Goal: Information Seeking & Learning: Learn about a topic

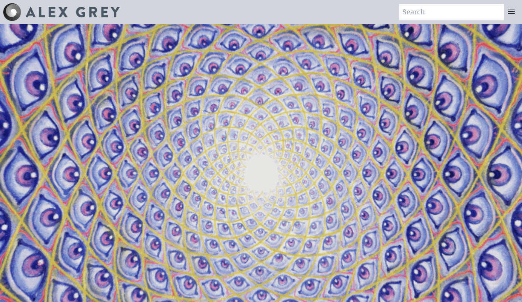
click at [511, 11] on icon at bounding box center [511, 11] width 6 height 5
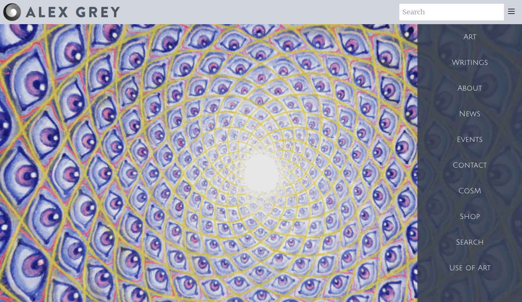
click at [470, 37] on div "Art" at bounding box center [469, 37] width 105 height 26
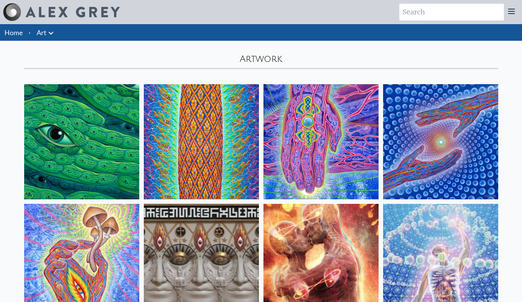
click at [42, 34] on link "Art" at bounding box center [42, 32] width 10 height 11
click at [427, 11] on input "search" at bounding box center [451, 12] width 105 height 17
type input "progress of the soul"
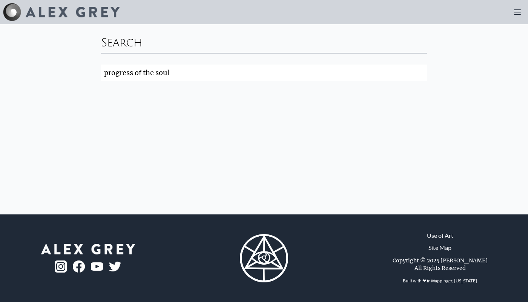
drag, startPoint x: 134, startPoint y: 74, endPoint x: 194, endPoint y: 68, distance: 60.2
click at [194, 68] on input "progress of the soul" at bounding box center [264, 73] width 326 height 17
click button "Search" at bounding box center [0, 0] width 0 height 0
click at [519, 13] on icon at bounding box center [517, 12] width 9 height 9
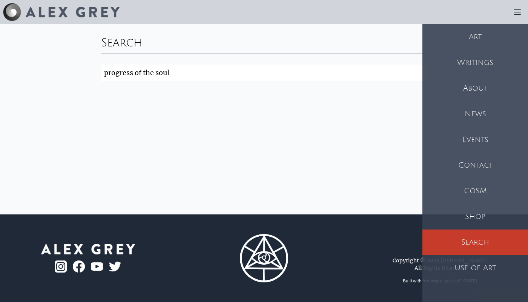
click at [478, 39] on div "Art" at bounding box center [476, 37] width 106 height 26
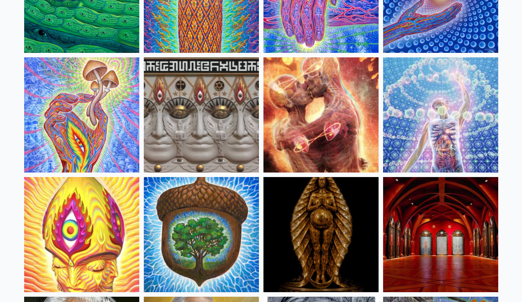
scroll to position [154, 0]
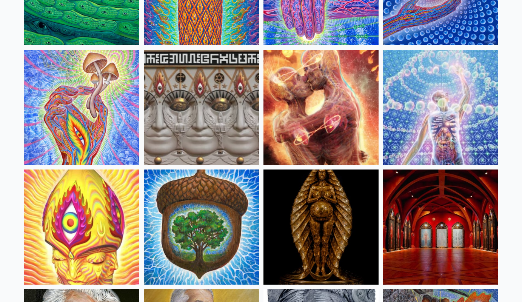
click at [308, 113] on img at bounding box center [320, 107] width 115 height 115
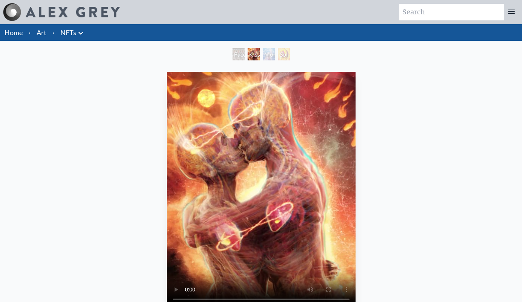
click at [275, 58] on div "Monochord" at bounding box center [269, 54] width 12 height 12
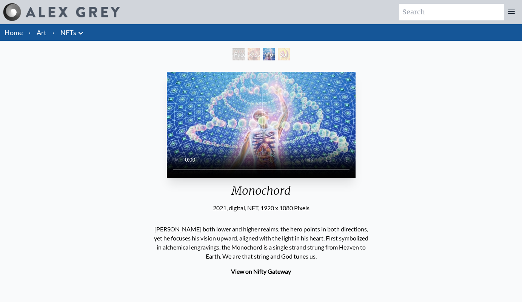
click at [47, 34] on li "Art" at bounding box center [42, 32] width 16 height 17
click at [41, 32] on link "Art" at bounding box center [42, 32] width 10 height 11
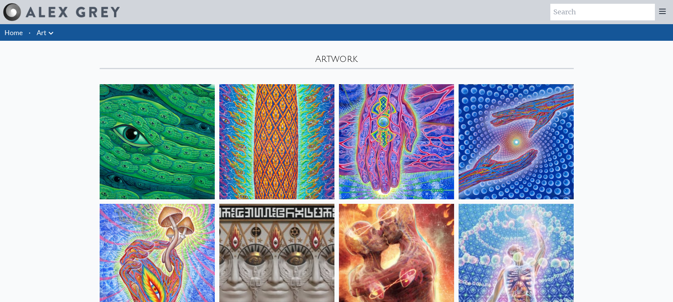
click at [42, 34] on link "Art" at bounding box center [42, 32] width 10 height 11
click at [52, 32] on icon at bounding box center [50, 33] width 9 height 9
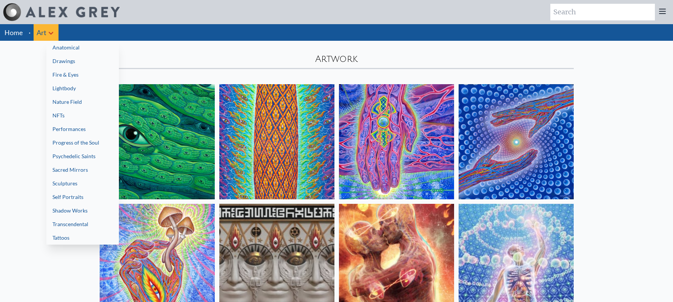
click at [71, 143] on link "Progress of the Soul" at bounding box center [82, 143] width 72 height 14
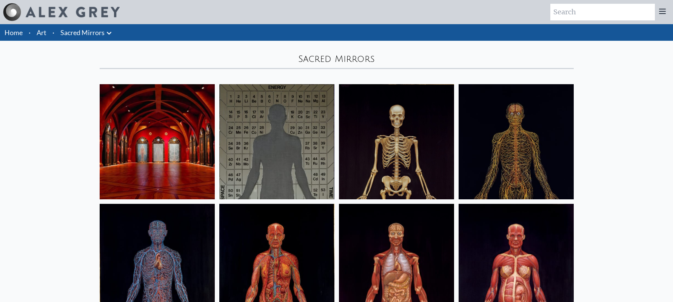
click at [108, 34] on icon at bounding box center [109, 33] width 9 height 9
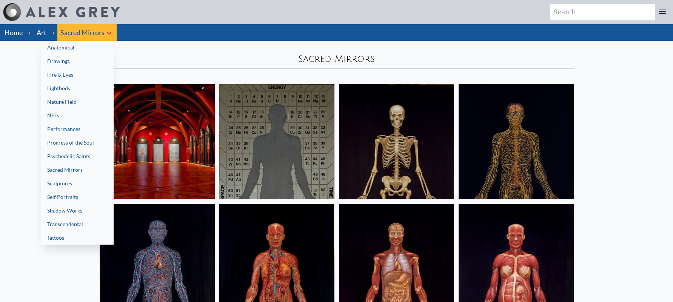
click at [66, 103] on link "Nature Field" at bounding box center [77, 102] width 72 height 14
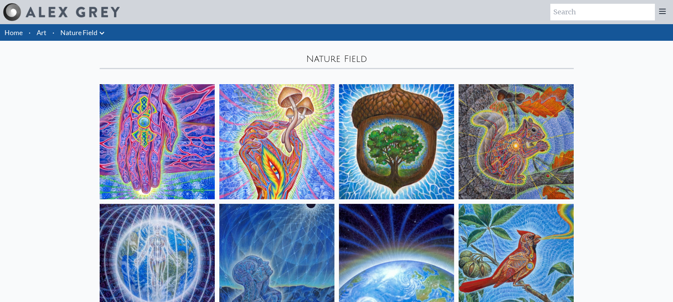
click at [103, 33] on icon at bounding box center [102, 33] width 5 height 3
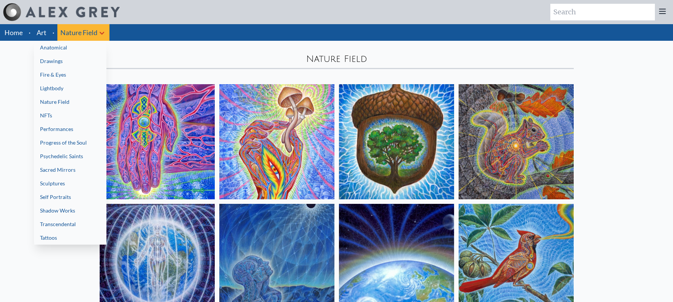
click at [57, 86] on link "Lightbody" at bounding box center [70, 89] width 72 height 14
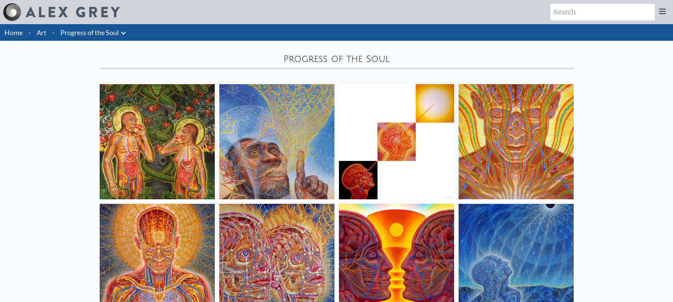
click at [9, 31] on link "Home" at bounding box center [14, 32] width 18 height 8
